Goal: Task Accomplishment & Management: Use online tool/utility

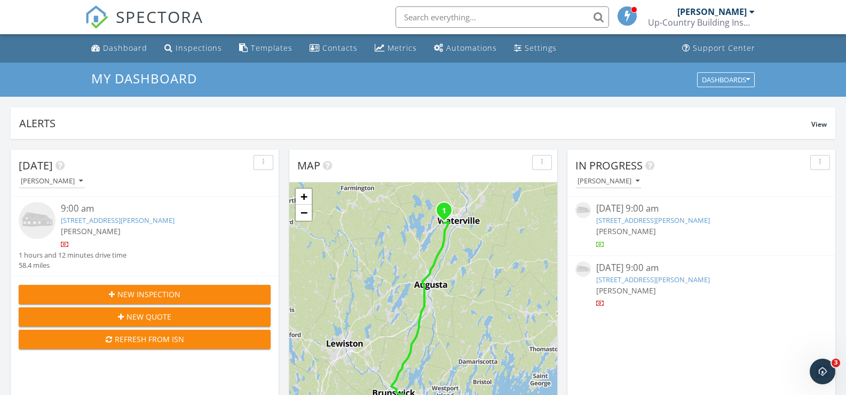
click at [500, 222] on link "708 River Road, Edgecomb, ME 04556" at bounding box center [653, 220] width 114 height 10
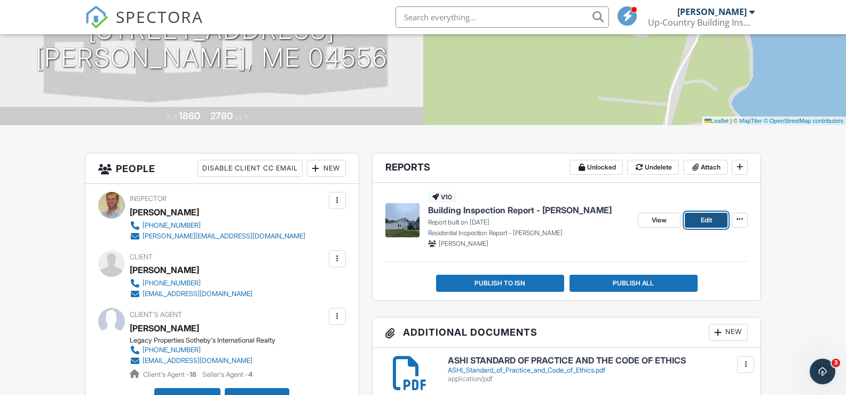
click at [703, 222] on span "Edit" at bounding box center [706, 220] width 11 height 11
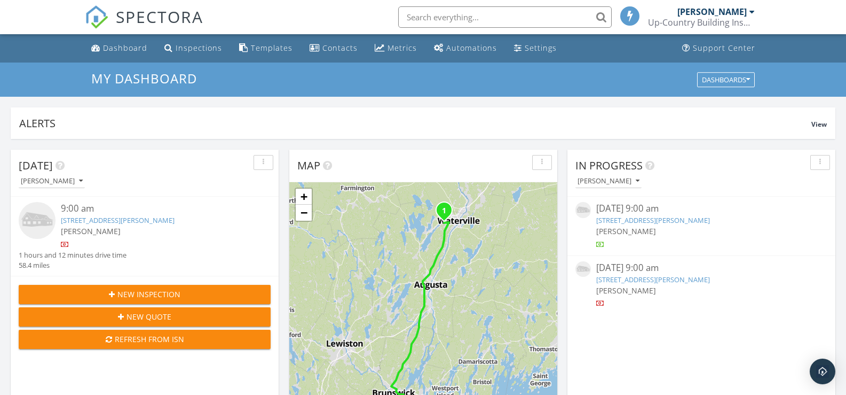
scroll to position [5, 5]
click at [671, 217] on link "708 River Road, Edgecomb, ME 04556" at bounding box center [653, 220] width 114 height 10
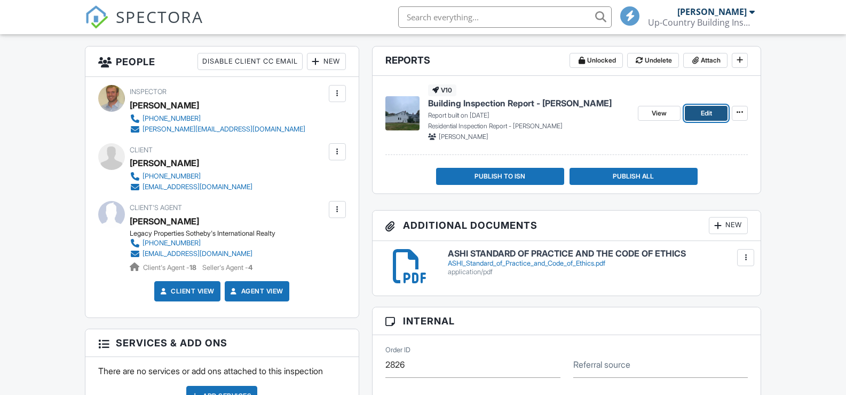
click at [708, 111] on span "Edit" at bounding box center [706, 113] width 11 height 11
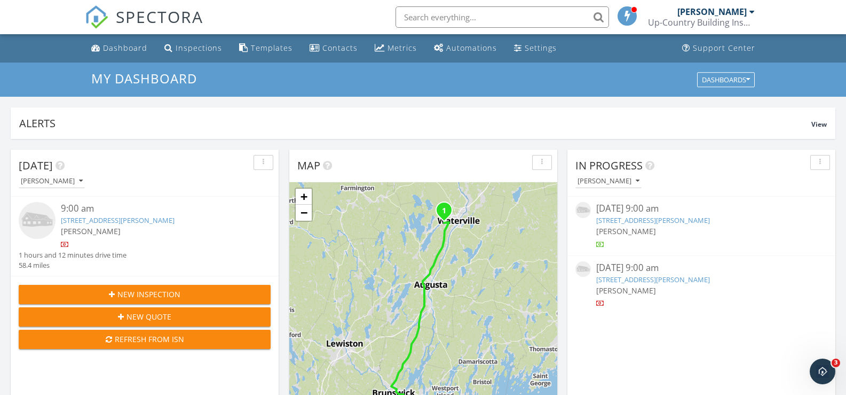
click at [650, 221] on link "708 River Road, Edgecomb, ME 04556" at bounding box center [653, 220] width 114 height 10
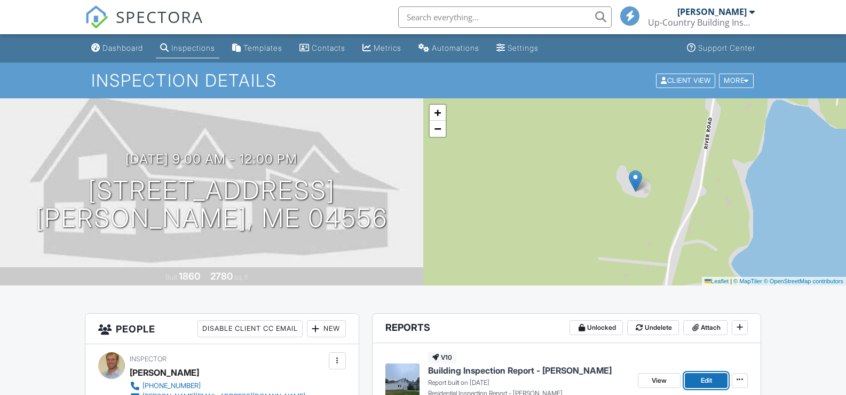
click at [712, 375] on span "Edit" at bounding box center [706, 380] width 11 height 11
